Goal: Task Accomplishment & Management: Manage account settings

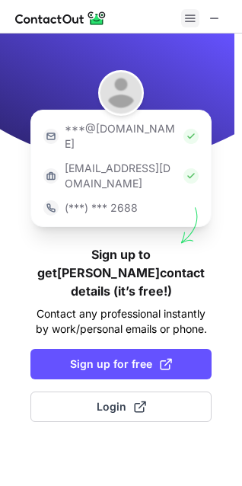
click at [191, 17] on span at bounding box center [191, 18] width 12 height 12
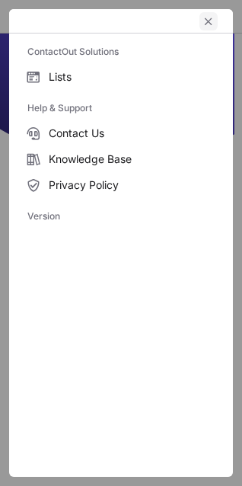
click at [208, 25] on span "left-button" at bounding box center [209, 21] width 12 height 12
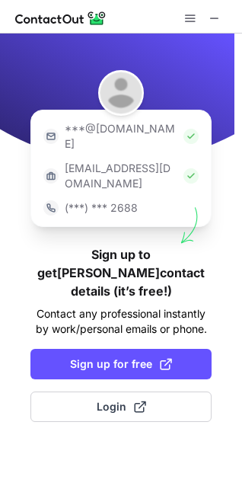
click at [220, 18] on span at bounding box center [215, 18] width 12 height 12
click at [216, 18] on span at bounding box center [215, 18] width 12 height 12
